Goal: Transaction & Acquisition: Purchase product/service

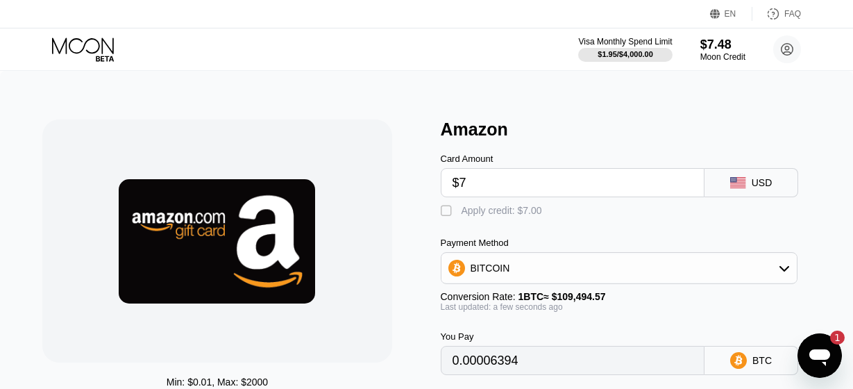
scroll to position [225, 0]
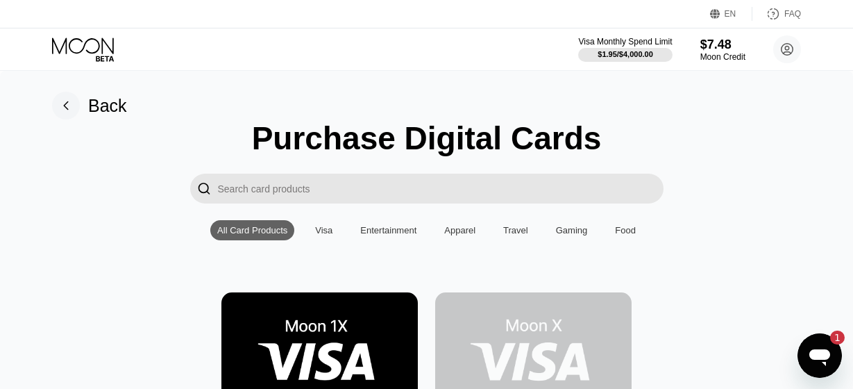
click at [424, 196] on input "Search card products" at bounding box center [441, 188] width 446 height 30
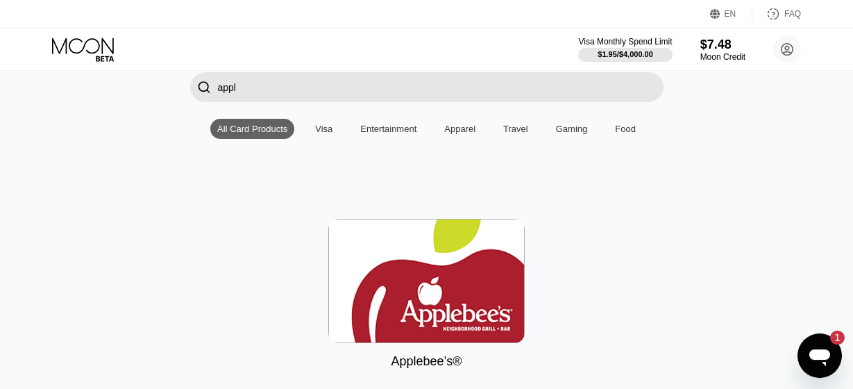
scroll to position [225, 0]
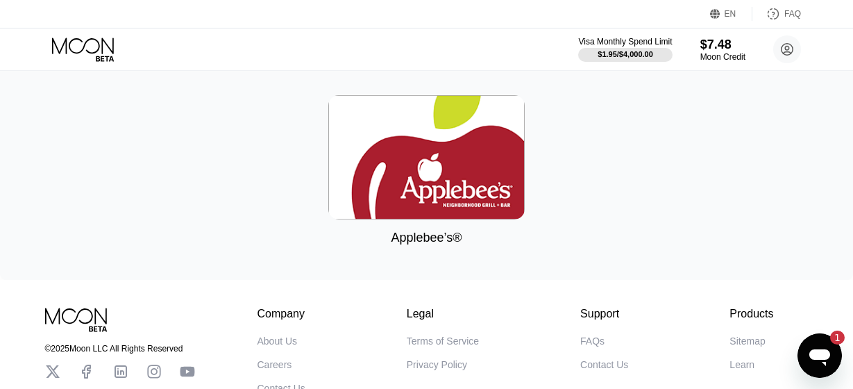
type input "appl"
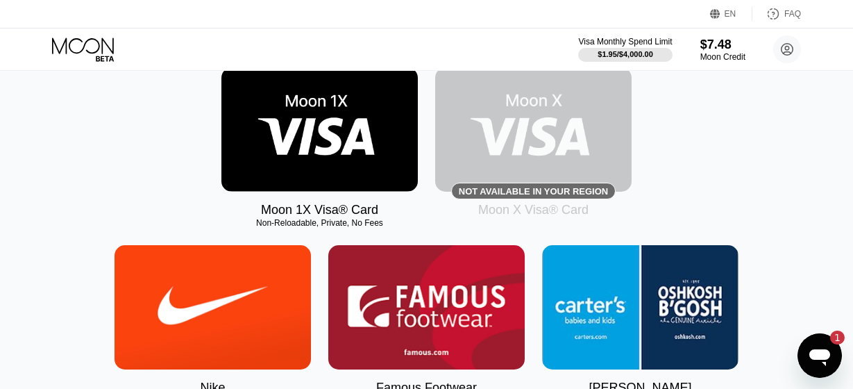
scroll to position [0, 0]
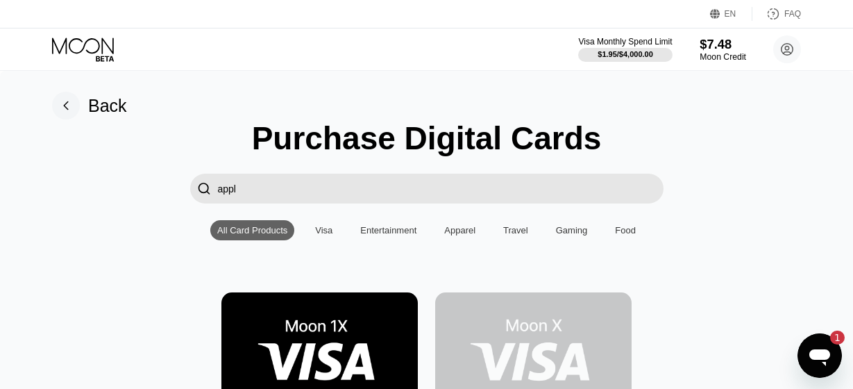
click at [705, 49] on div "$7.48" at bounding box center [723, 44] width 46 height 15
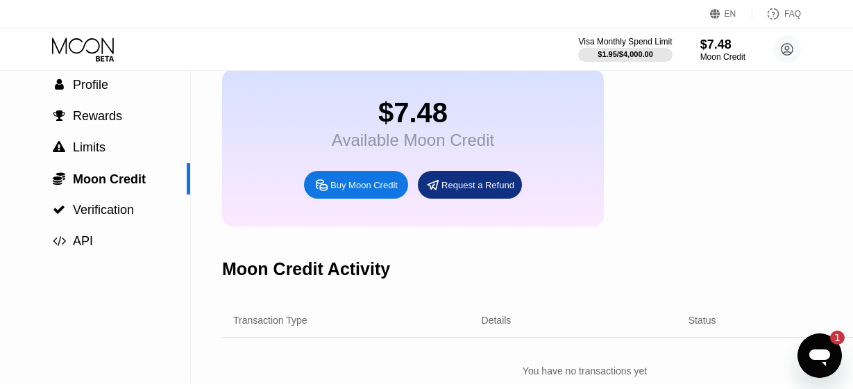
scroll to position [3, 0]
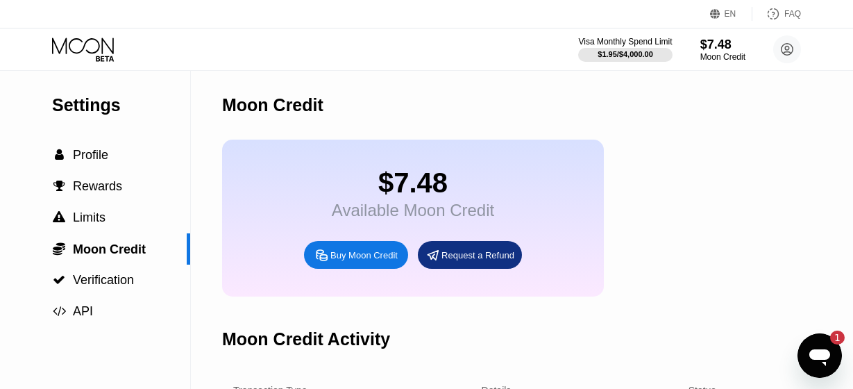
click at [86, 35] on div "Visa Monthly Spend Limit $1.95 / $4,000.00 $7.48 Moon Credit [EMAIL_ADDRESS][DO…" at bounding box center [426, 49] width 853 height 42
click at [86, 46] on icon at bounding box center [84, 49] width 65 height 24
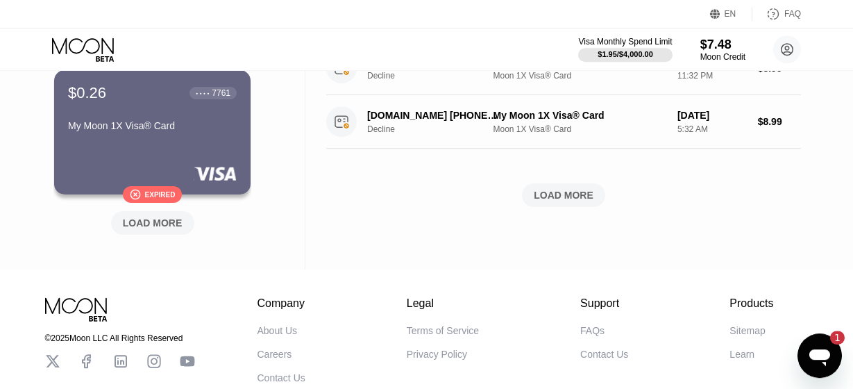
scroll to position [675, 0]
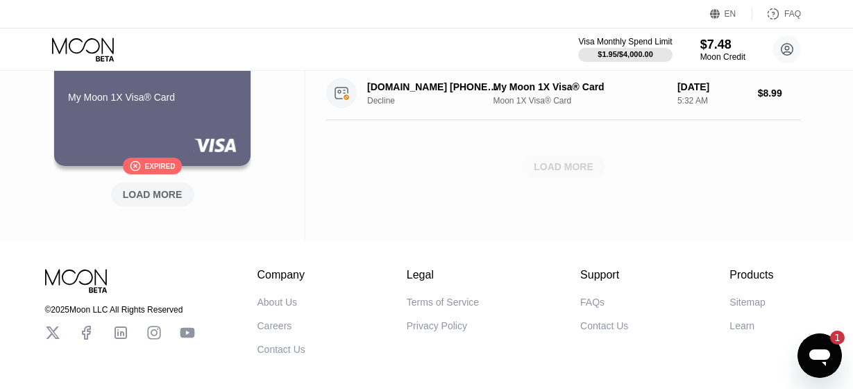
click at [577, 158] on div "LOAD MORE" at bounding box center [563, 167] width 83 height 24
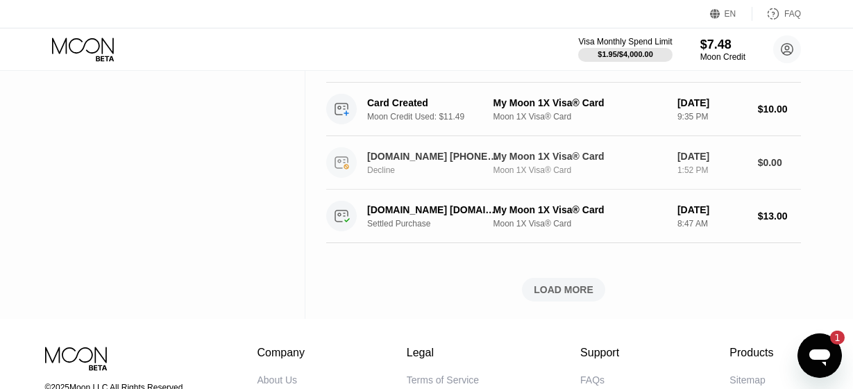
scroll to position [1262, 0]
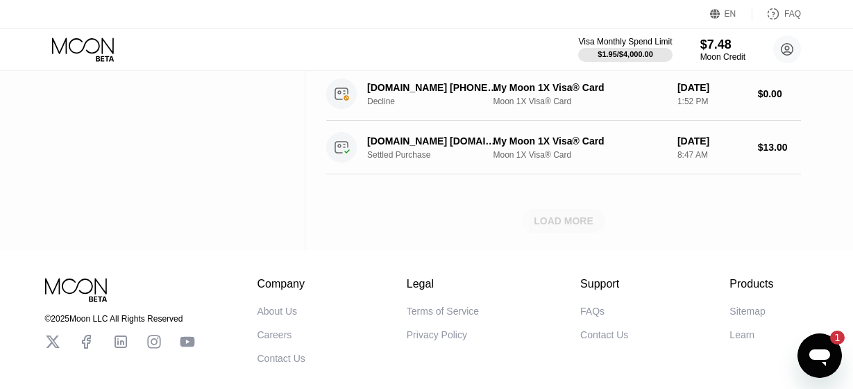
click at [569, 212] on div "LOAD MORE" at bounding box center [563, 221] width 83 height 24
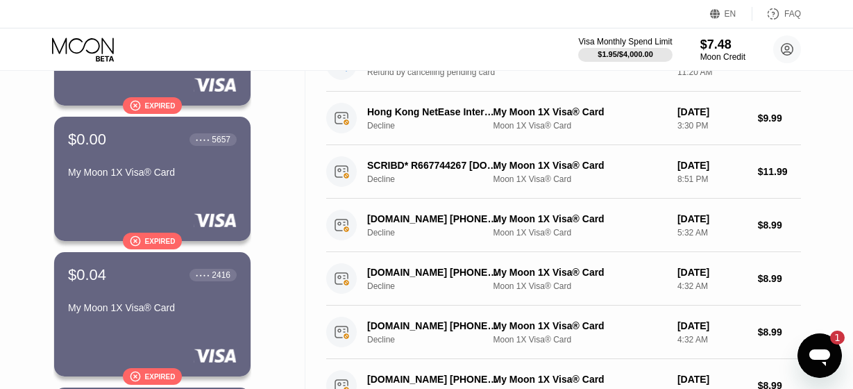
scroll to position [0, 0]
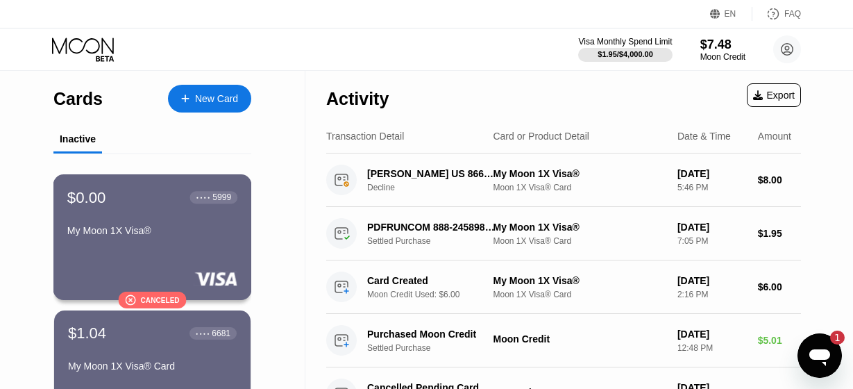
click at [153, 241] on div "My Moon 1X Visa®" at bounding box center [152, 233] width 170 height 17
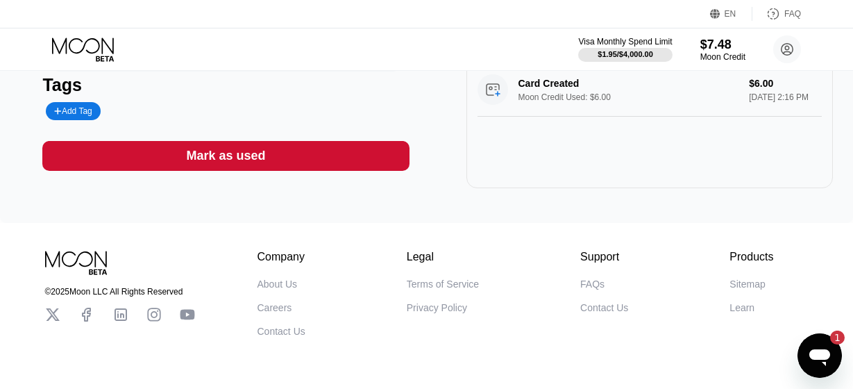
scroll to position [300, 0]
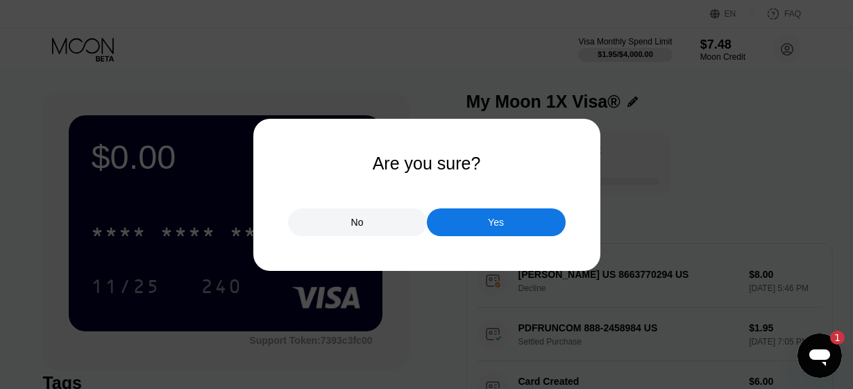
click at [489, 214] on div "Yes" at bounding box center [496, 222] width 139 height 28
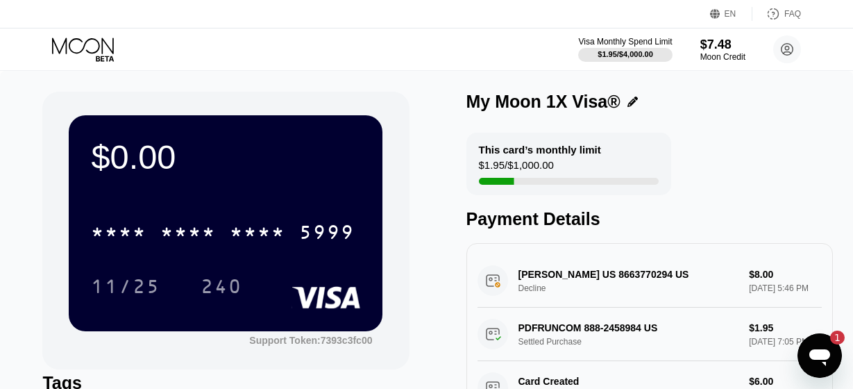
scroll to position [264, 0]
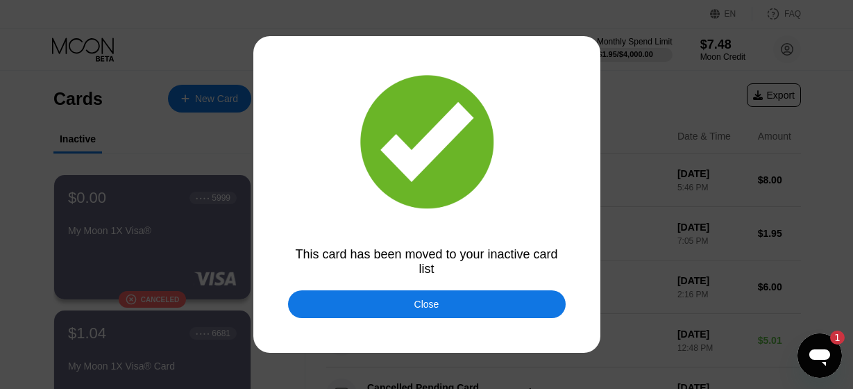
drag, startPoint x: 438, startPoint y: 300, endPoint x: 459, endPoint y: 305, distance: 21.5
click at [438, 300] on div "Close" at bounding box center [427, 304] width 278 height 28
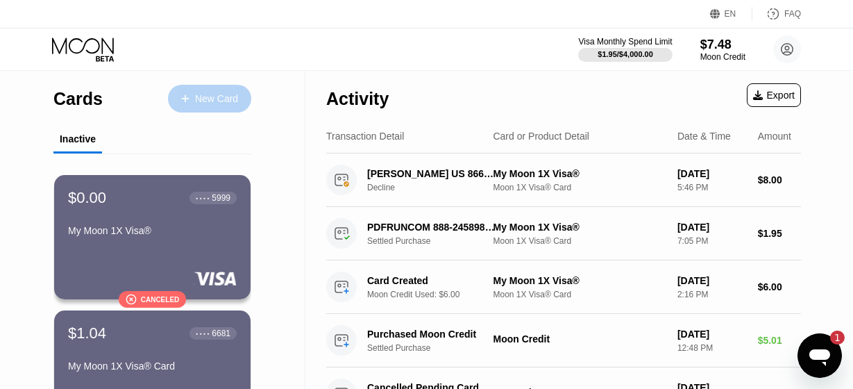
click at [213, 100] on div "New Card" at bounding box center [216, 99] width 43 height 12
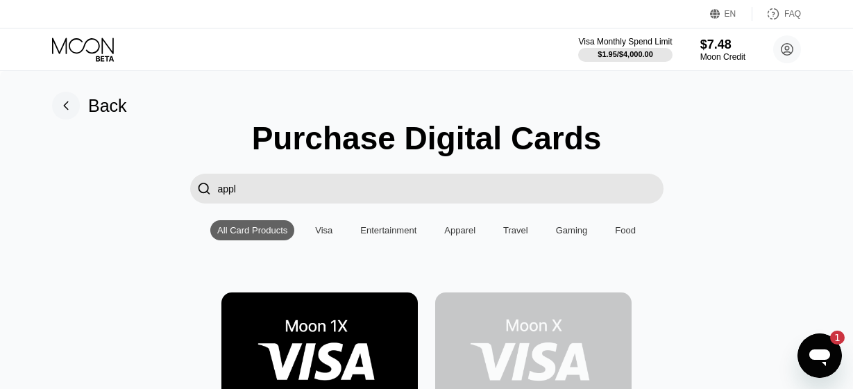
drag, startPoint x: 388, startPoint y: 197, endPoint x: 154, endPoint y: 196, distance: 233.9
click at [218, 196] on input "appl" at bounding box center [441, 188] width 446 height 30
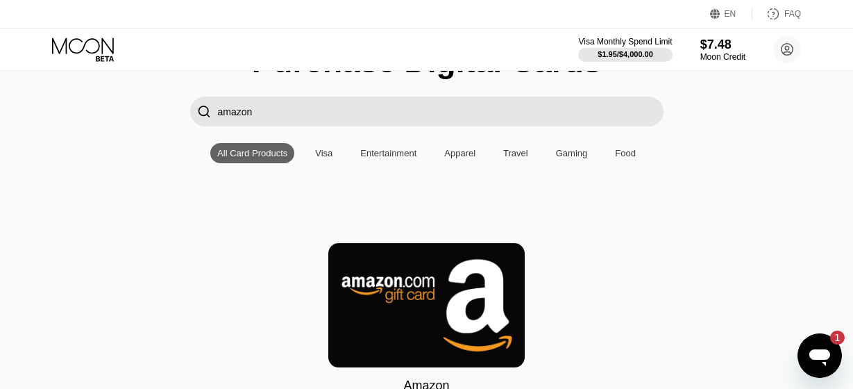
scroll to position [150, 0]
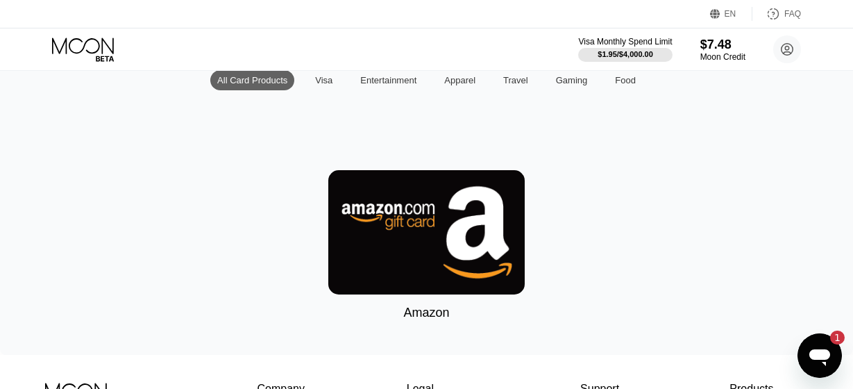
type input "amazon"
click at [484, 253] on img at bounding box center [426, 232] width 196 height 124
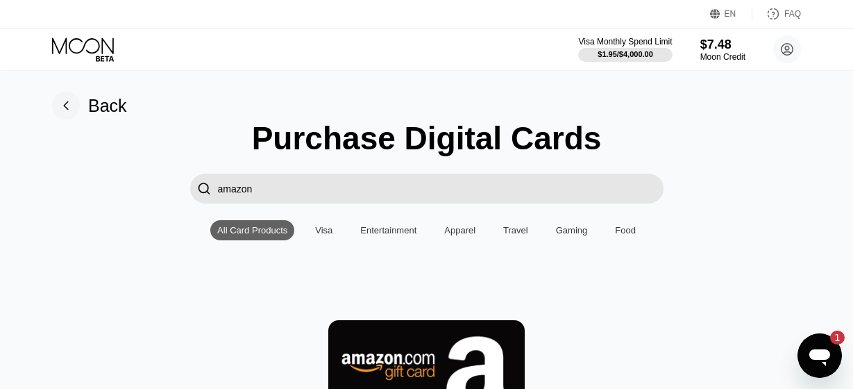
type input "0"
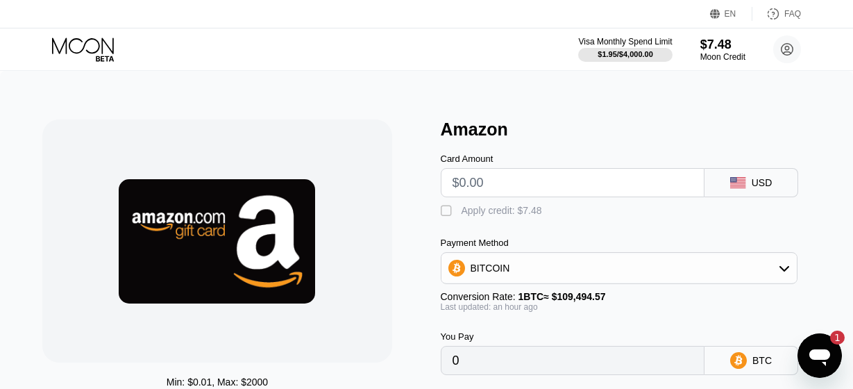
click at [539, 187] on input "text" at bounding box center [572, 183] width 241 height 28
type input "$5"
type input "0.00004567"
type input "$5."
type input "0.00004637"
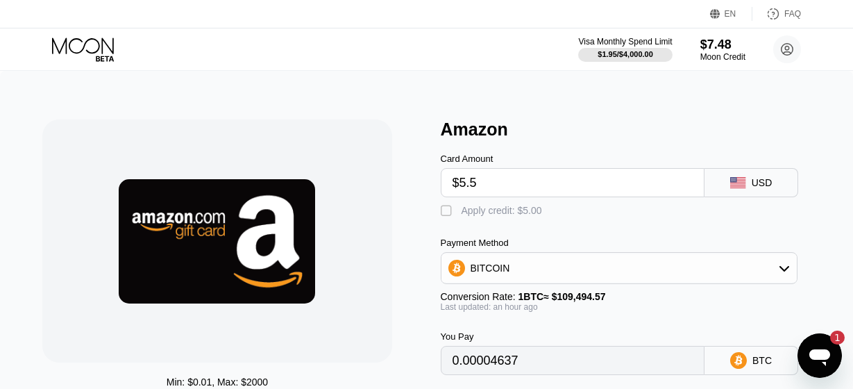
type input "$5.50"
type input "0.00005100"
type input "$5.50"
click at [443, 218] on div "" at bounding box center [448, 211] width 14 height 14
type input "0"
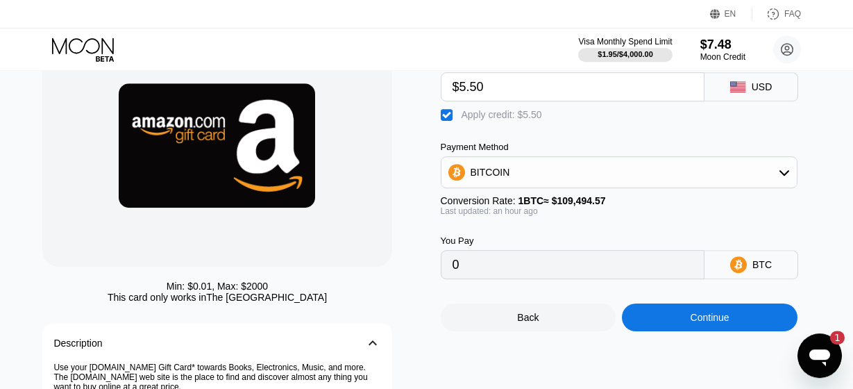
scroll to position [225, 0]
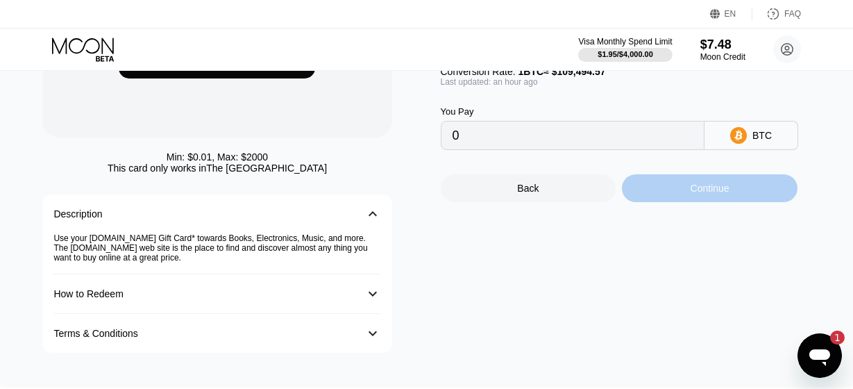
click at [690, 202] on div "Continue" at bounding box center [710, 188] width 176 height 28
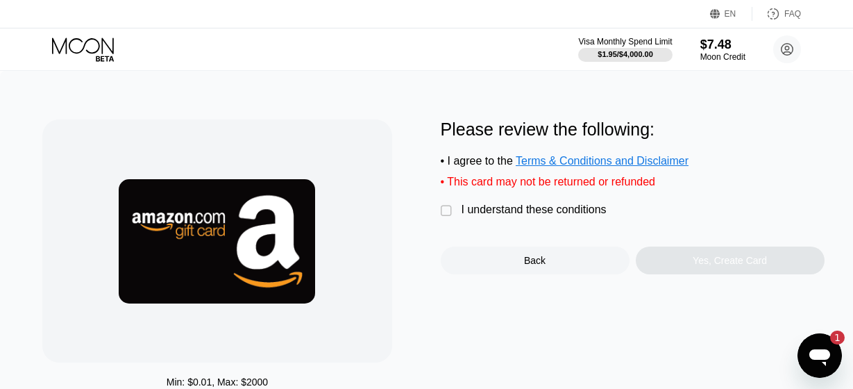
click at [441, 218] on div "" at bounding box center [448, 211] width 14 height 14
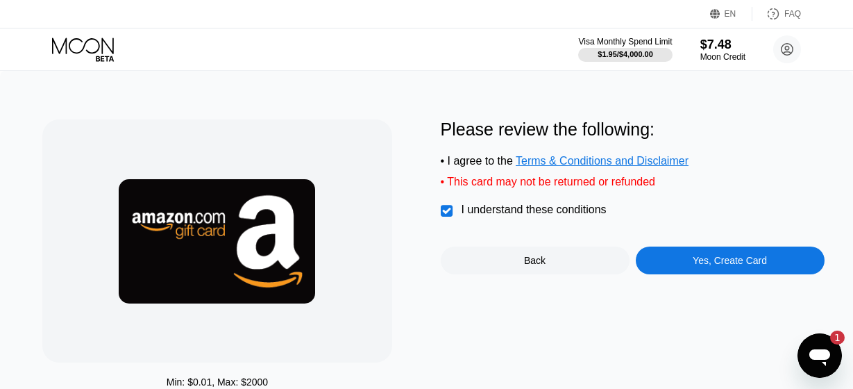
drag, startPoint x: 782, startPoint y: 256, endPoint x: 778, endPoint y: 266, distance: 11.2
click at [781, 262] on div "Please review the following: • I agree to the Terms & Conditions and Disclaimer…" at bounding box center [633, 196] width 384 height 155
click at [770, 271] on div "Yes, Create Card" at bounding box center [730, 260] width 189 height 28
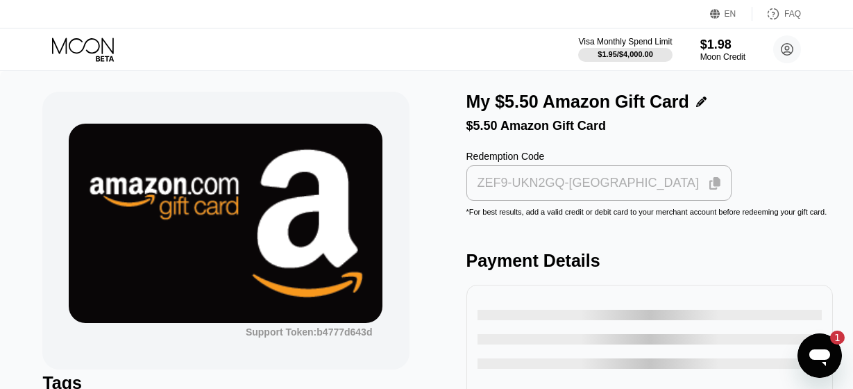
click at [709, 189] on icon at bounding box center [714, 183] width 11 height 12
